Goal: Find contact information: Obtain details needed to contact an individual or organization

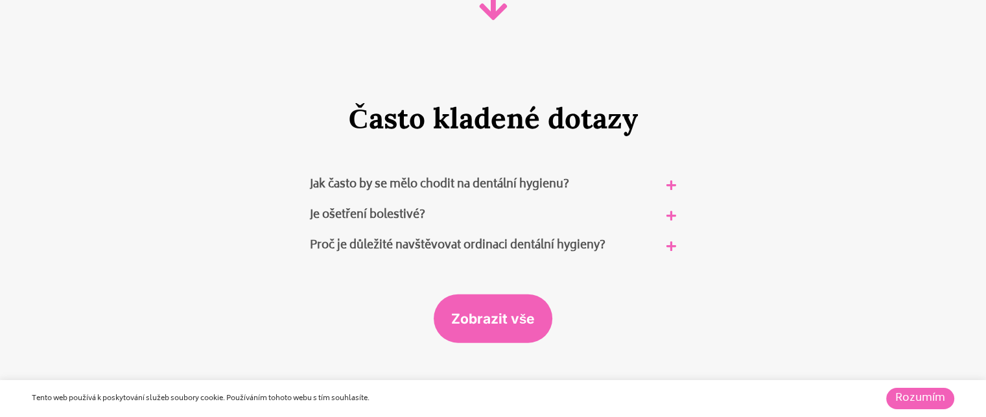
scroll to position [7782, 0]
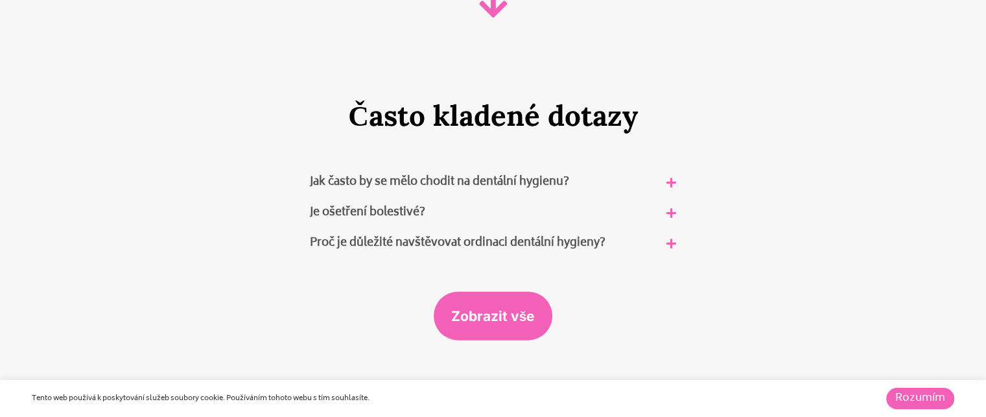
click at [503, 292] on link "Zobrazit vše" at bounding box center [493, 316] width 119 height 49
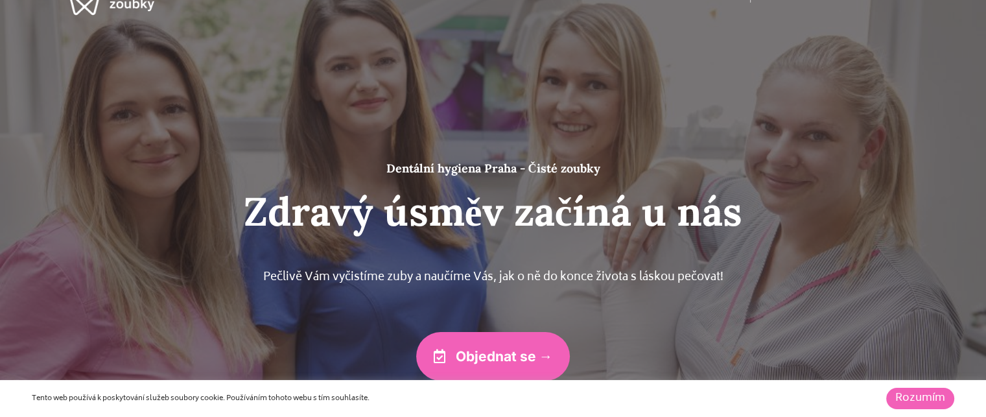
scroll to position [0, 0]
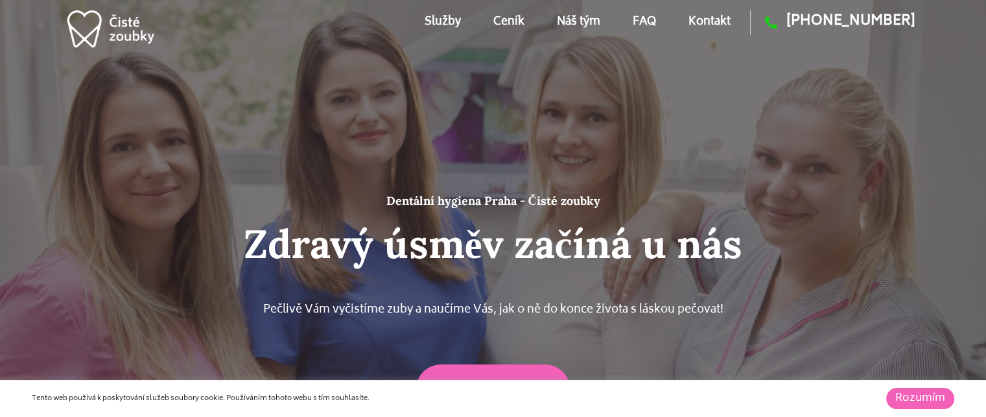
click at [717, 18] on link "Kontakt" at bounding box center [710, 22] width 42 height 58
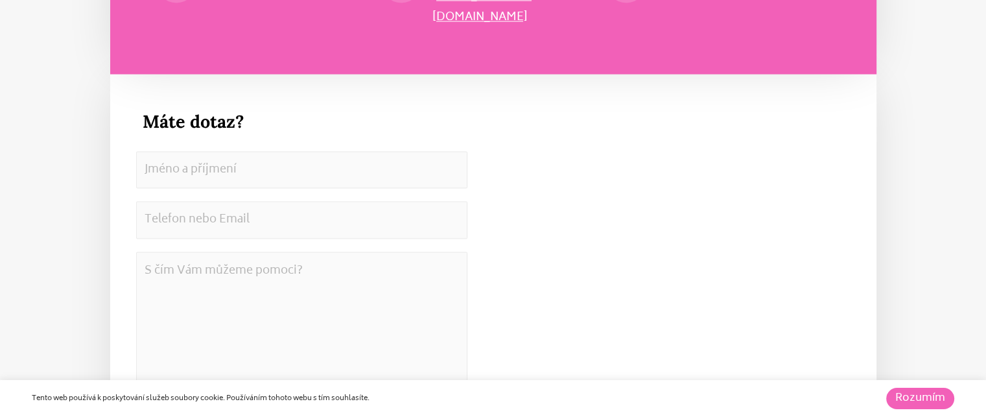
scroll to position [7130, 0]
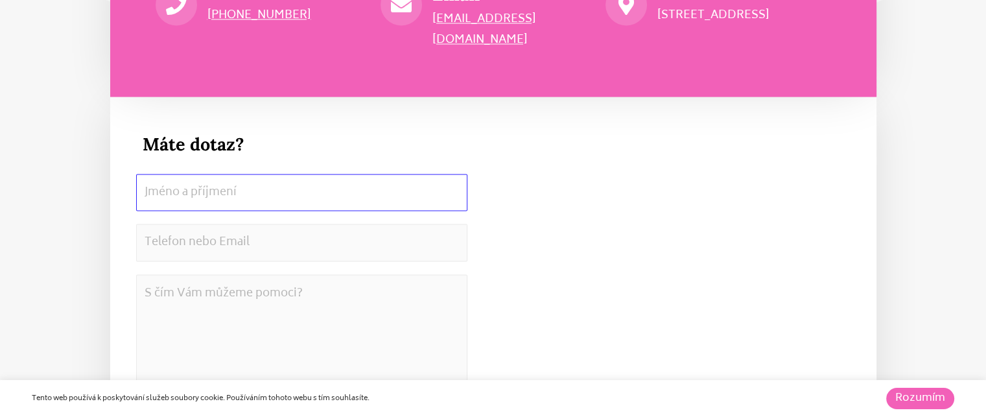
click at [279, 174] on input "[PERSON_NAME] a příjmení" at bounding box center [301, 193] width 331 height 38
drag, startPoint x: 546, startPoint y: 17, endPoint x: 431, endPoint y: 21, distance: 114.9
click at [431, 21] on div "Email [EMAIL_ADDRESS][DOMAIN_NAME]" at bounding box center [493, 17] width 225 height 67
copy link "[EMAIL_ADDRESS][DOMAIN_NAME]"
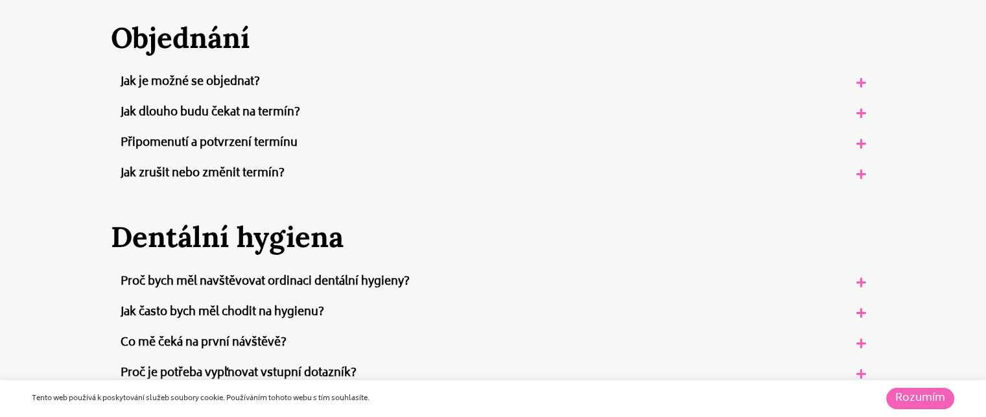
scroll to position [454, 0]
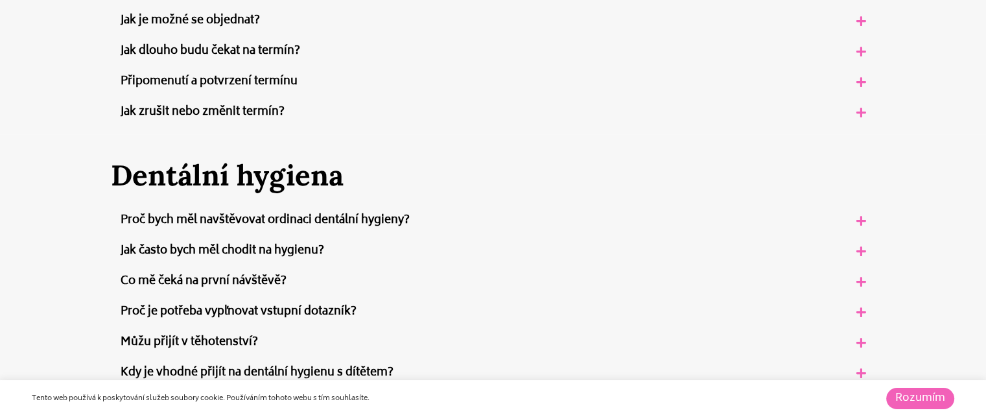
click at [239, 106] on link "Jak zrušit nebo změnit termín?" at bounding box center [203, 111] width 164 height 19
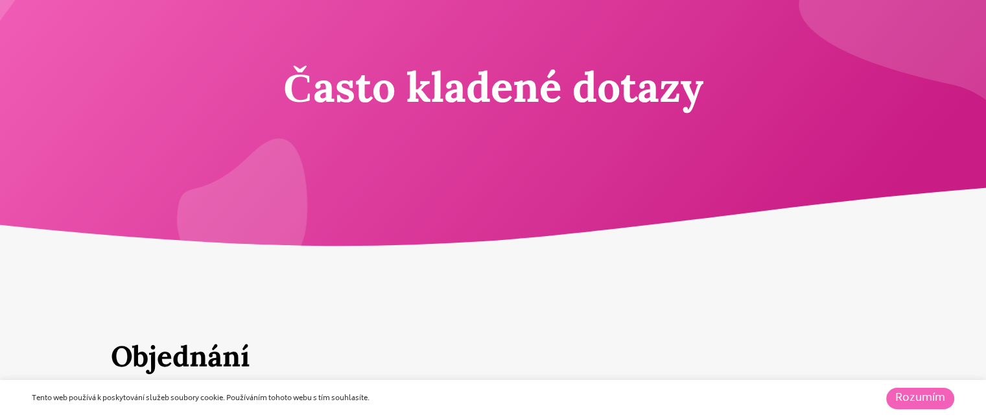
scroll to position [0, 0]
